Goal: Navigation & Orientation: Find specific page/section

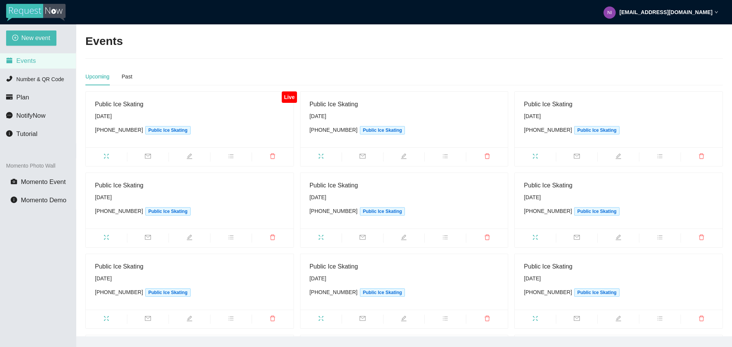
click at [117, 151] on ul at bounding box center [190, 156] width 208 height 19
click at [111, 159] on span "fullscreen" at bounding box center [106, 157] width 41 height 8
